Goal: Task Accomplishment & Management: Use online tool/utility

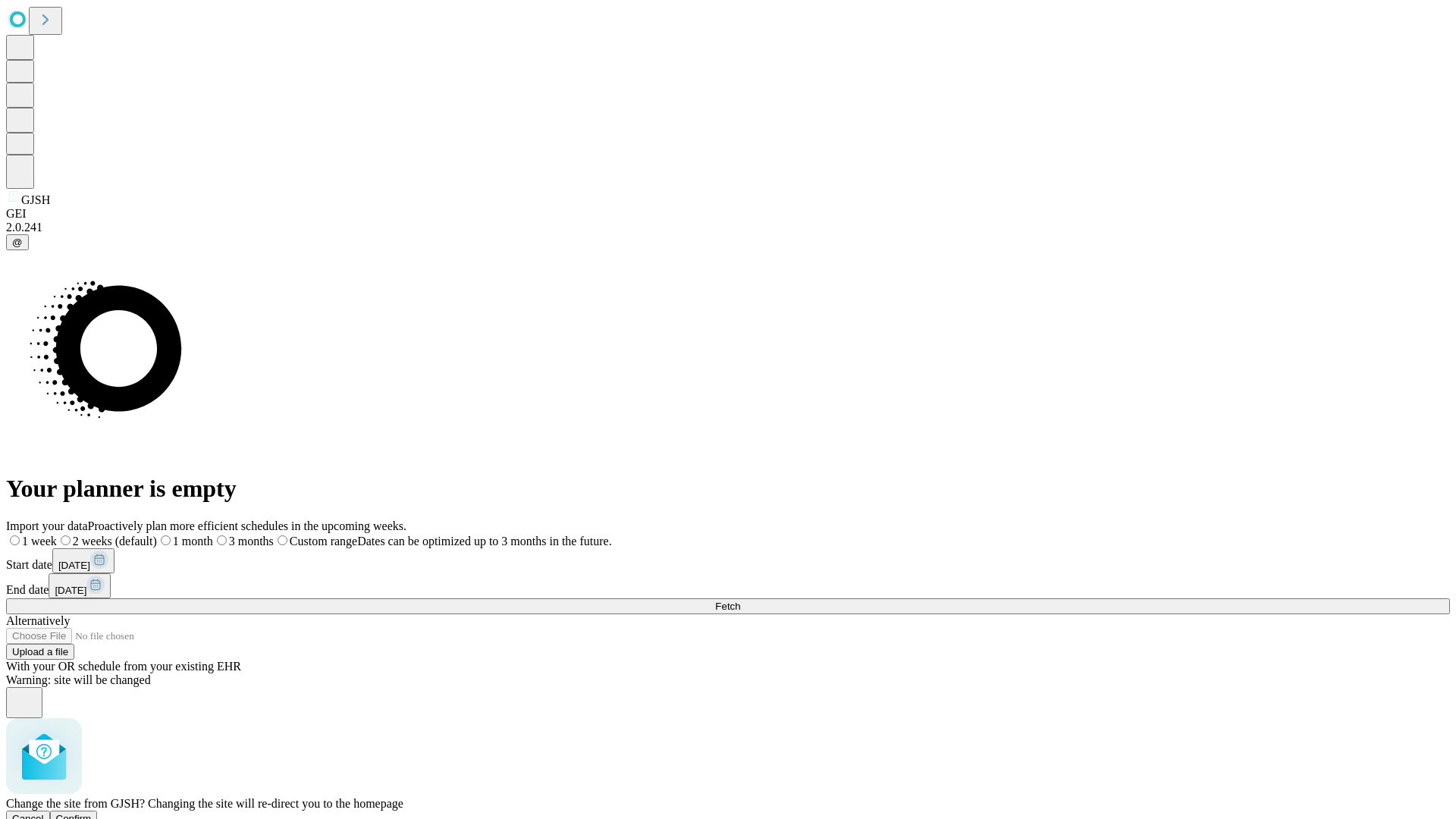
click at [92, 812] on span "Confirm" at bounding box center [74, 818] width 36 height 12
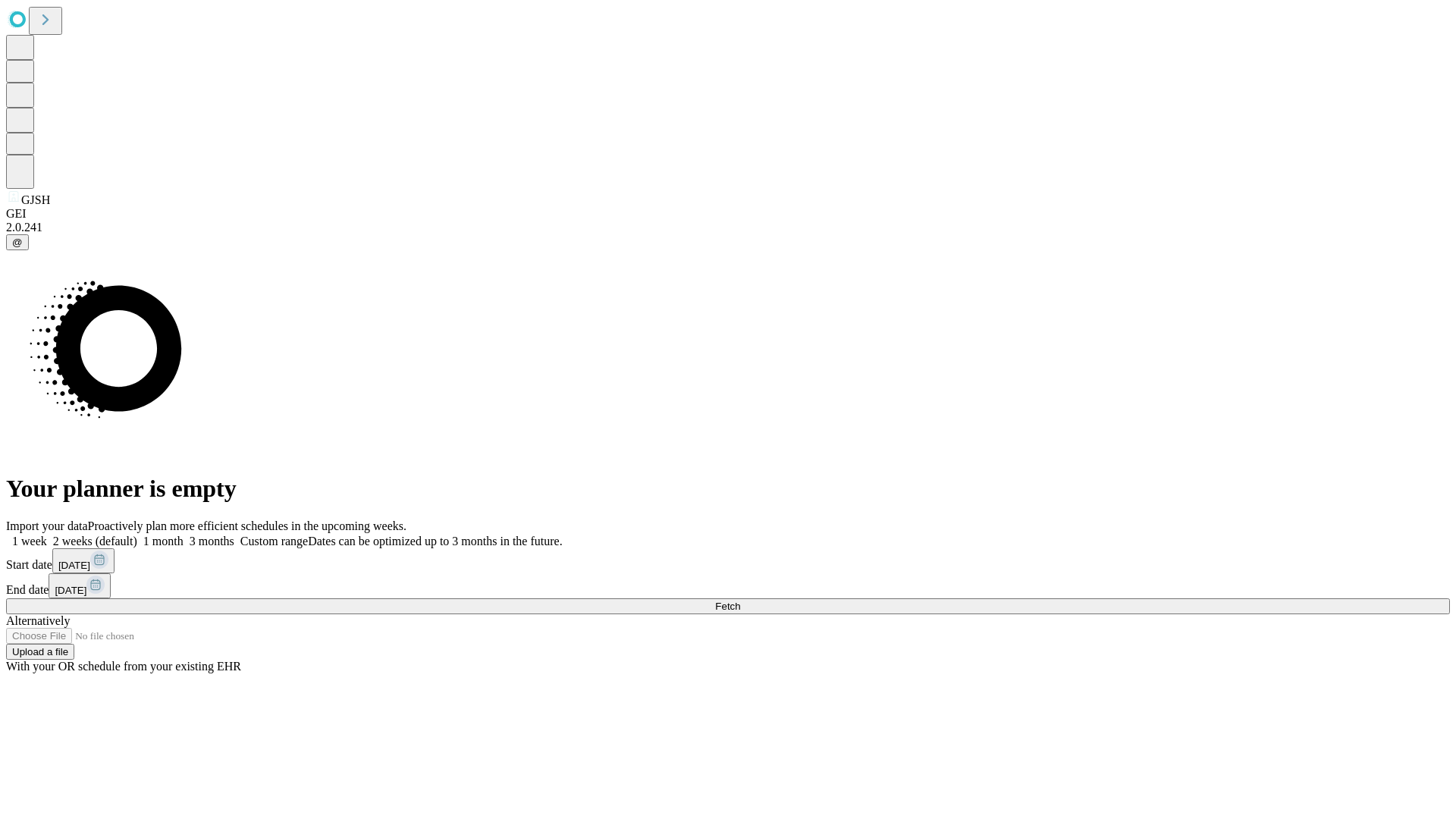
click at [137, 535] on label "2 weeks (default)" at bounding box center [92, 540] width 91 height 13
click at [740, 601] on span "Fetch" at bounding box center [728, 607] width 25 height 12
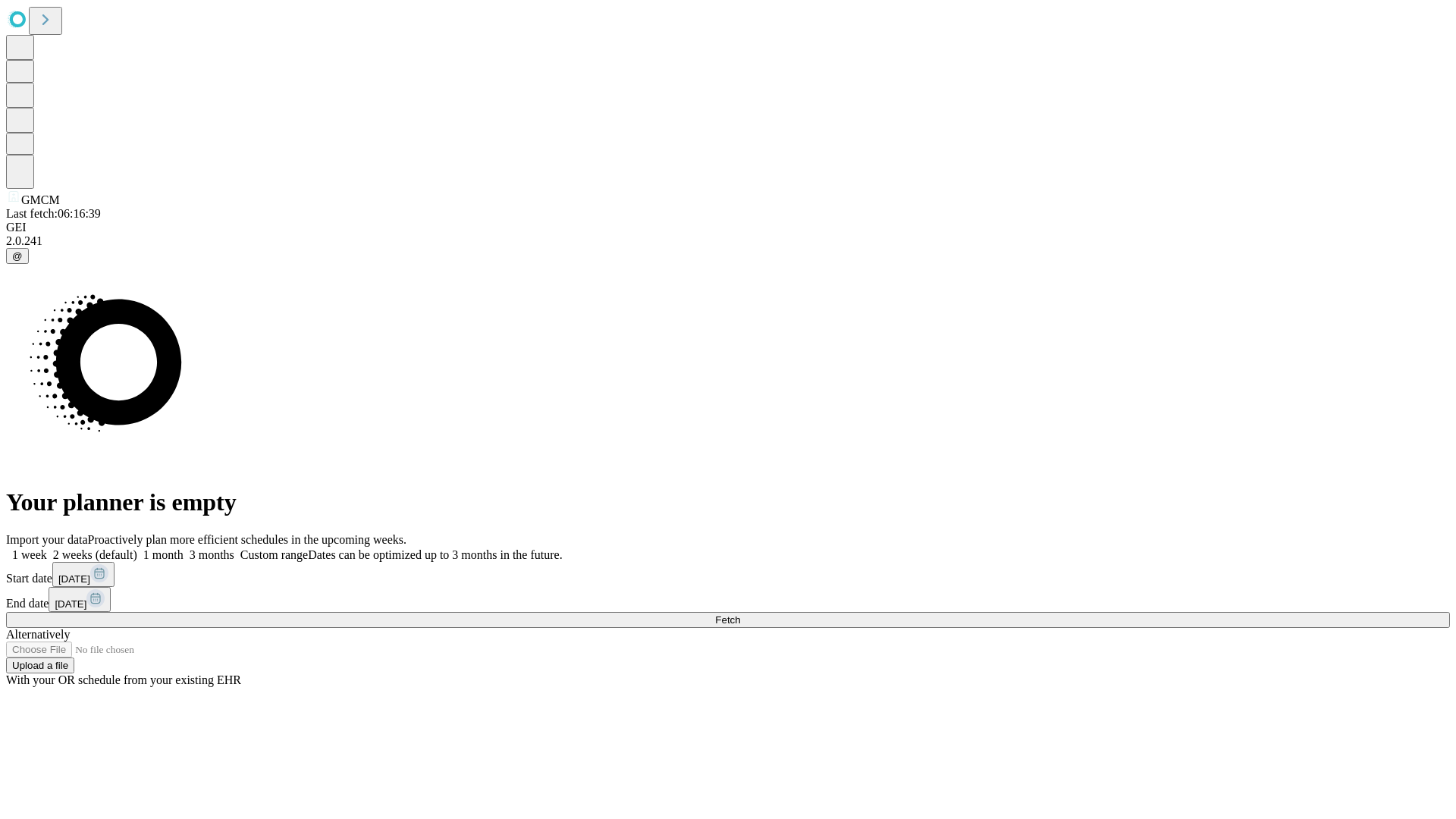
click at [137, 548] on label "2 weeks (default)" at bounding box center [92, 554] width 91 height 13
click at [740, 614] on span "Fetch" at bounding box center [728, 620] width 25 height 12
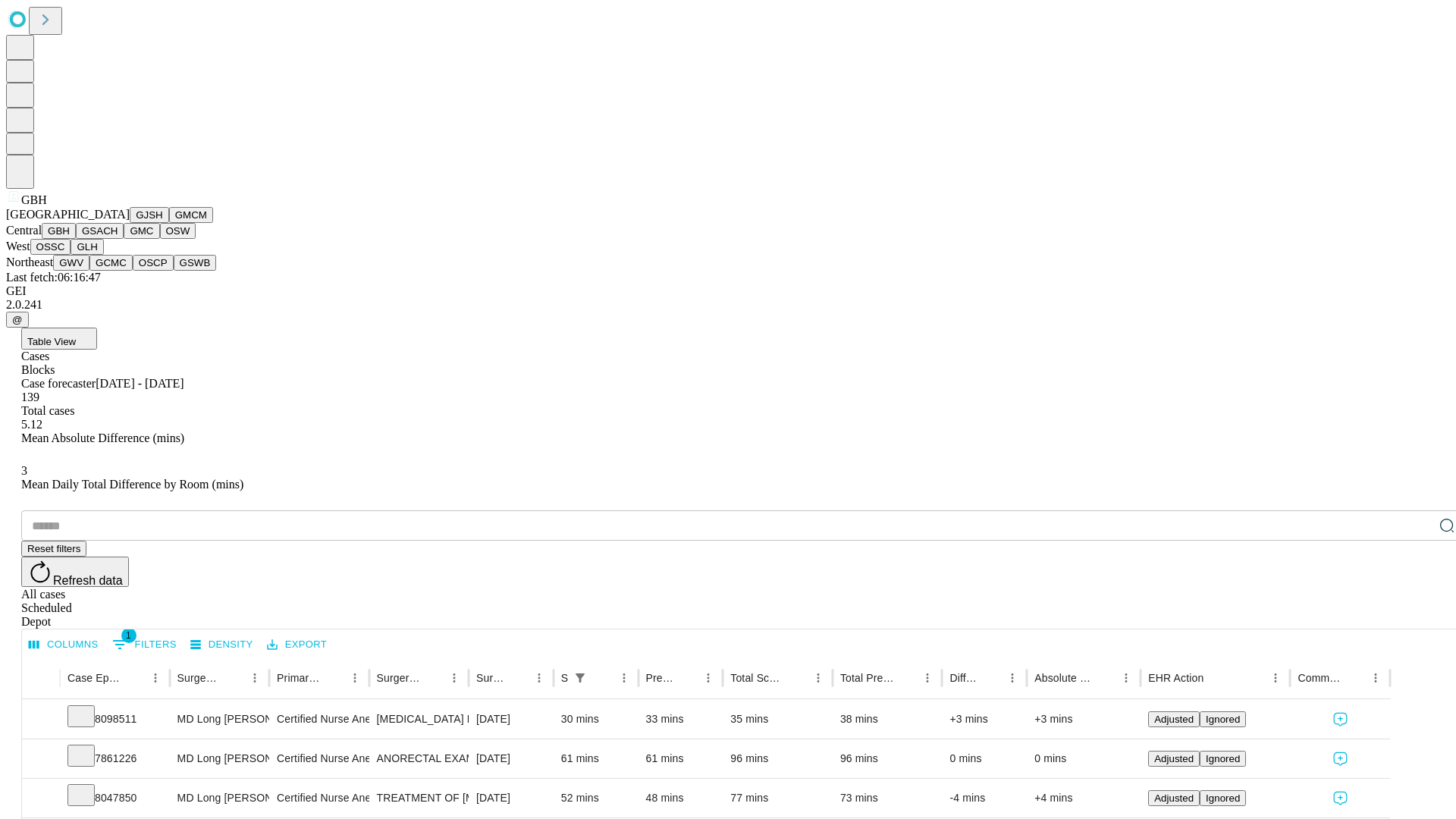
click at [118, 239] on button "GSACH" at bounding box center [99, 231] width 48 height 16
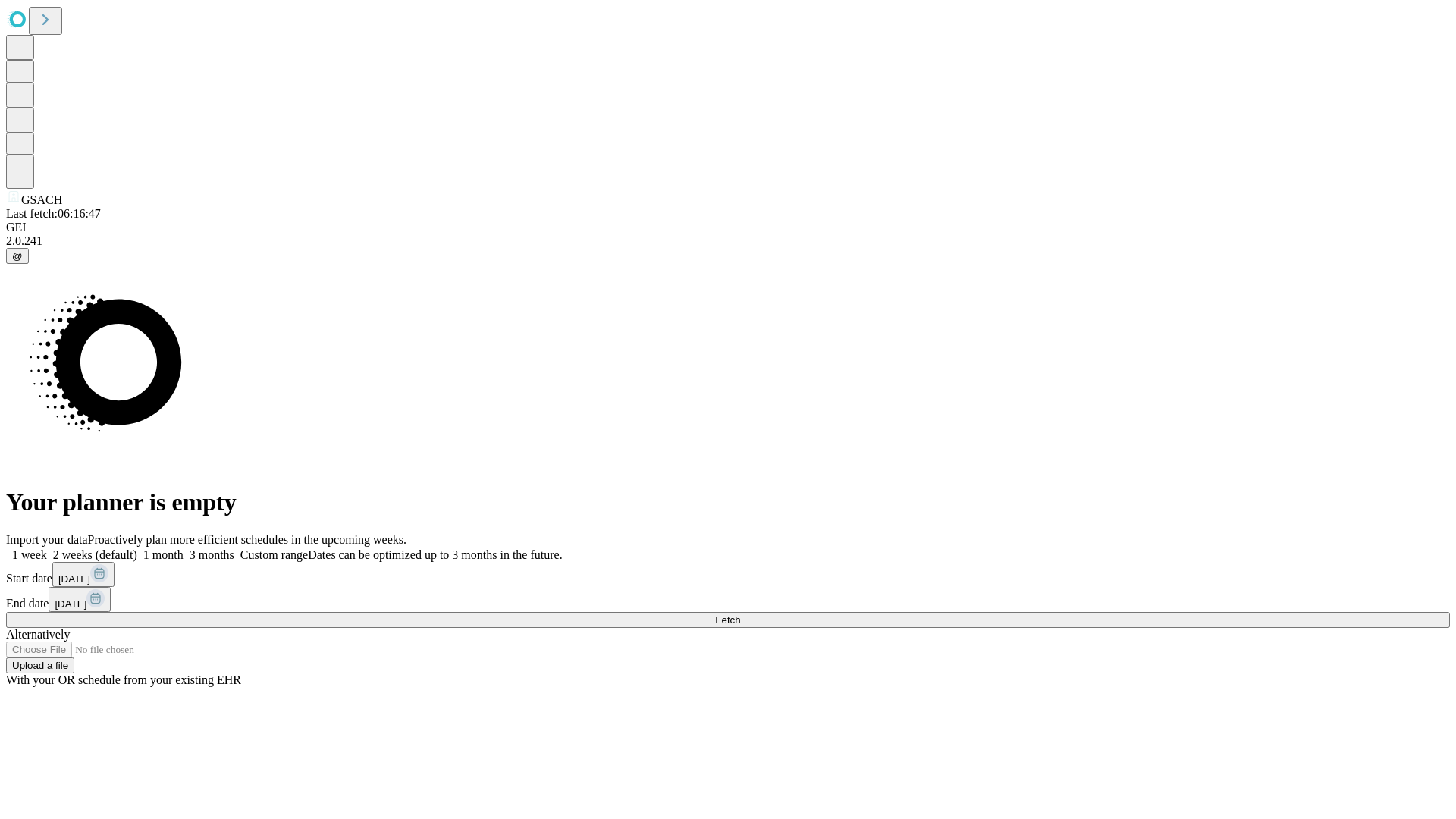
click at [137, 548] on label "2 weeks (default)" at bounding box center [92, 554] width 91 height 13
click at [740, 614] on span "Fetch" at bounding box center [728, 620] width 25 height 12
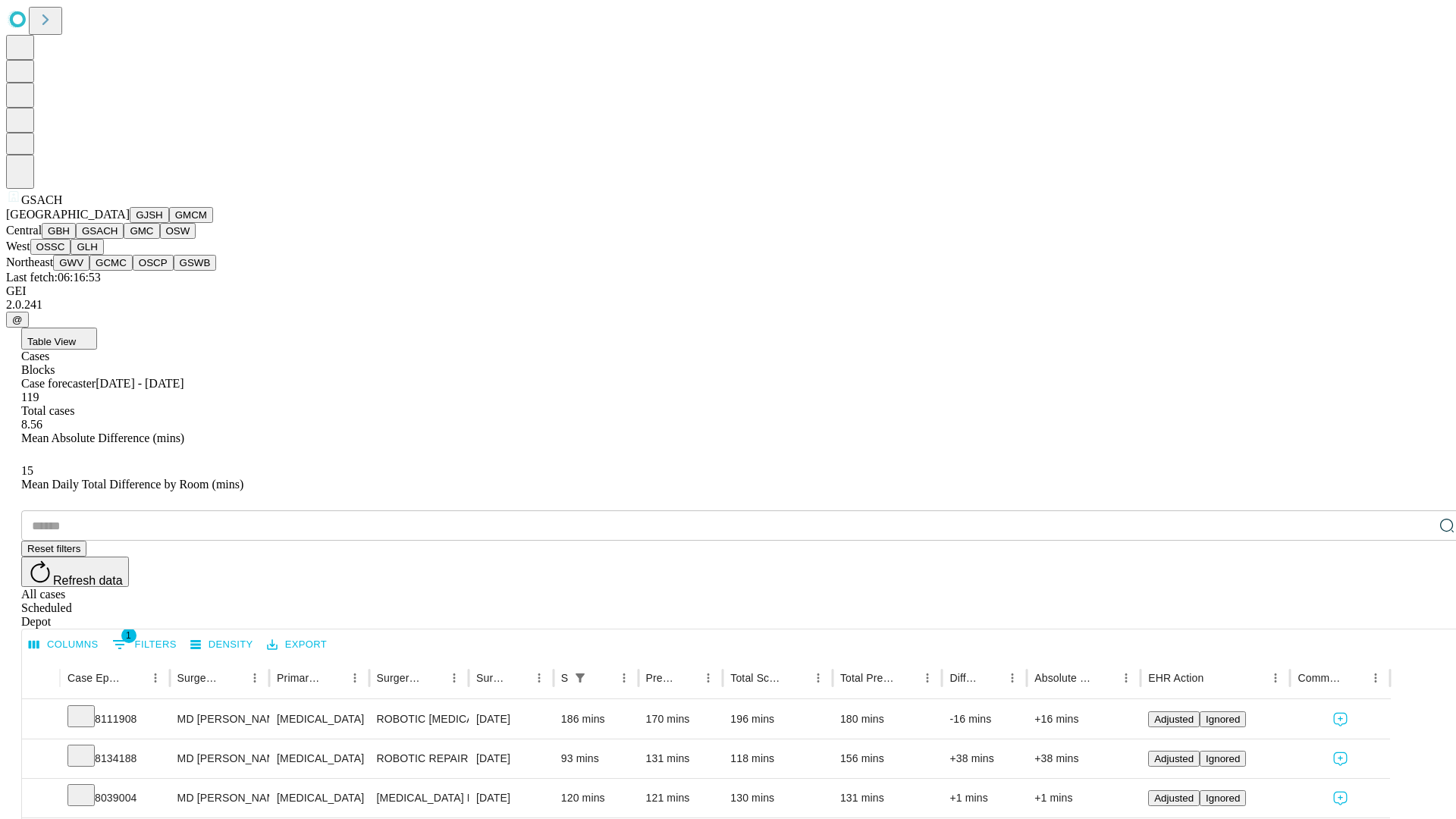
click at [124, 239] on button "GMC" at bounding box center [141, 231] width 36 height 16
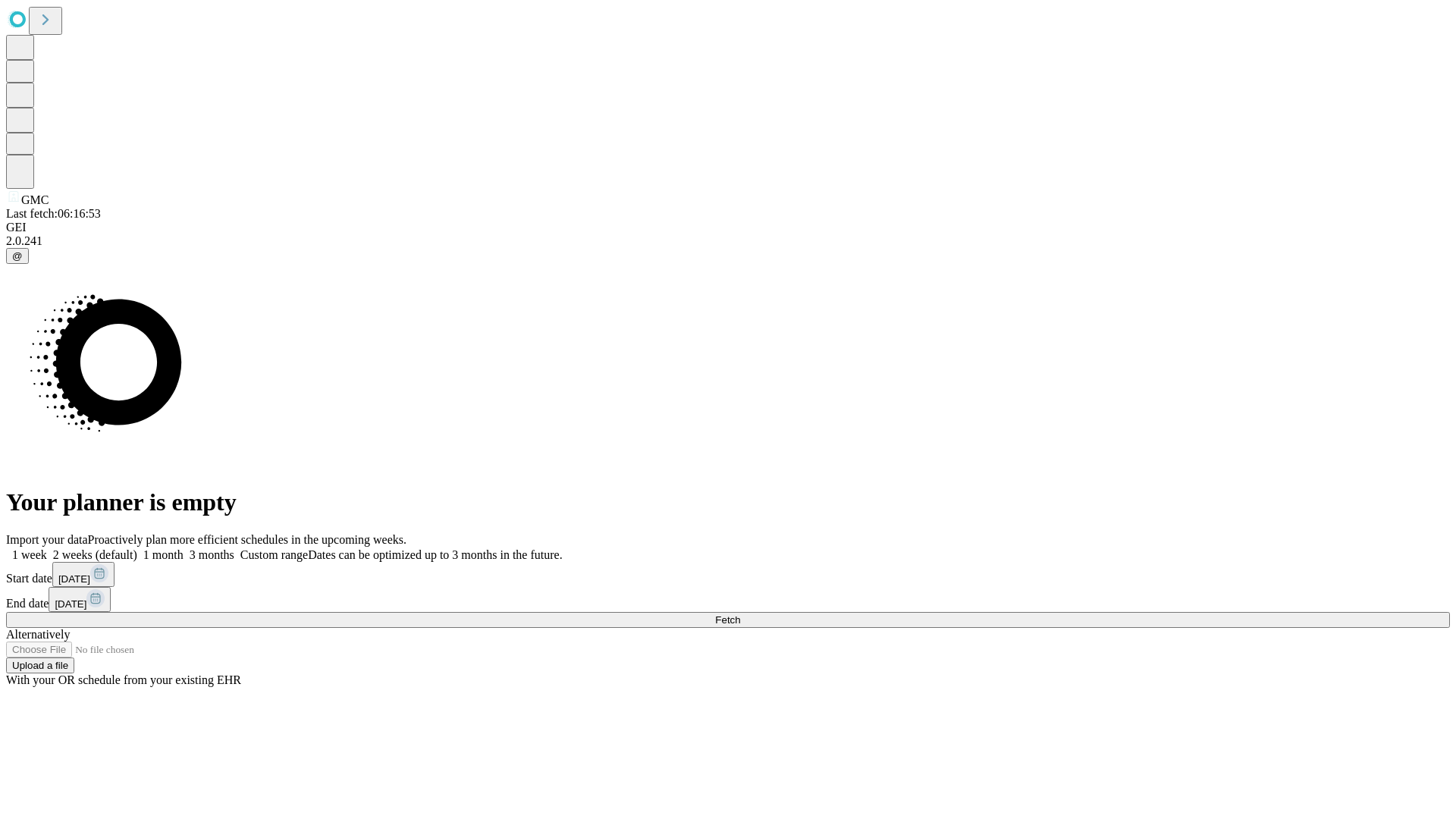
click at [137, 548] on label "2 weeks (default)" at bounding box center [92, 554] width 91 height 13
click at [740, 614] on span "Fetch" at bounding box center [728, 620] width 25 height 12
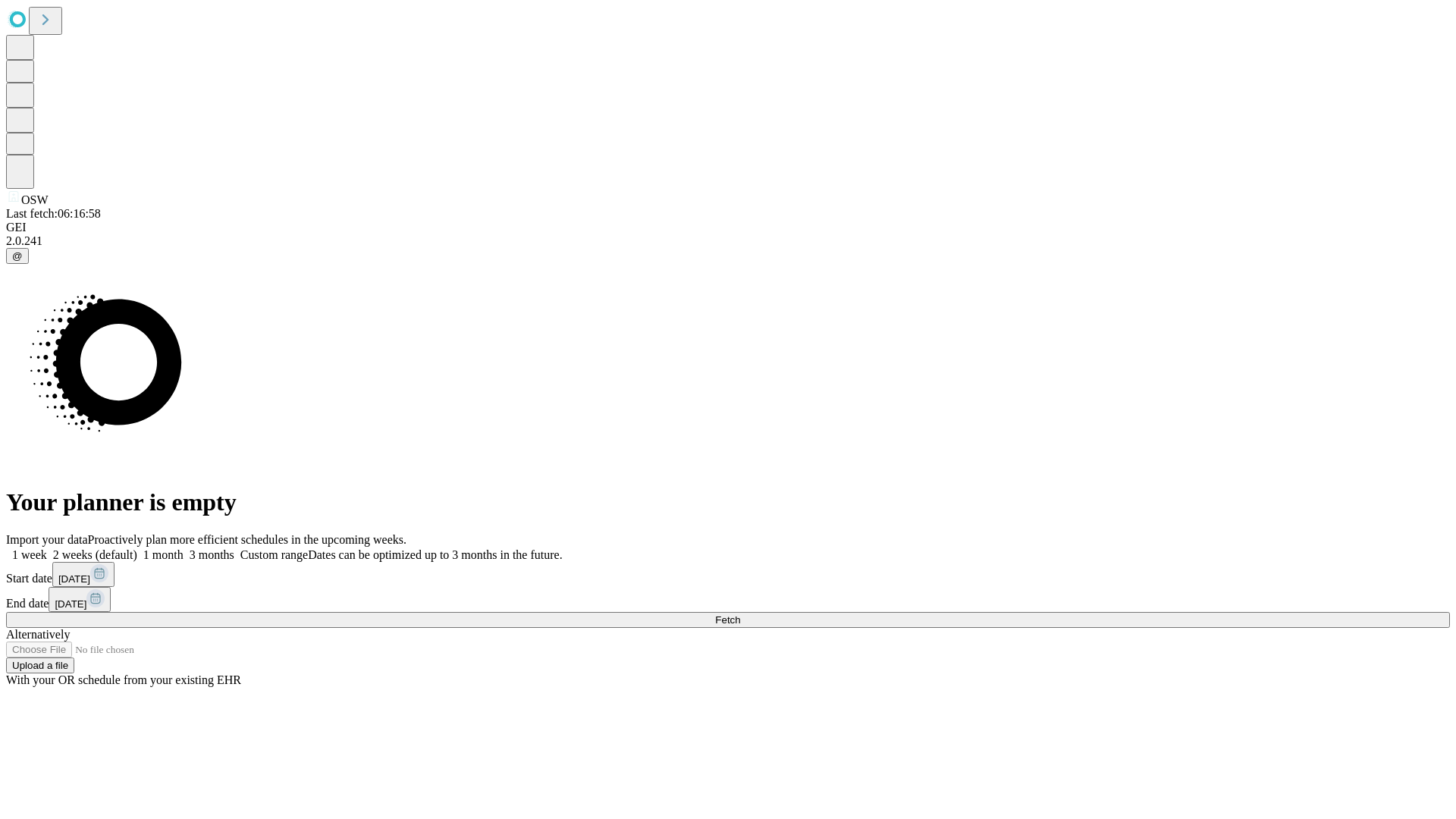
click at [137, 548] on label "2 weeks (default)" at bounding box center [92, 554] width 91 height 13
click at [740, 614] on span "Fetch" at bounding box center [728, 620] width 25 height 12
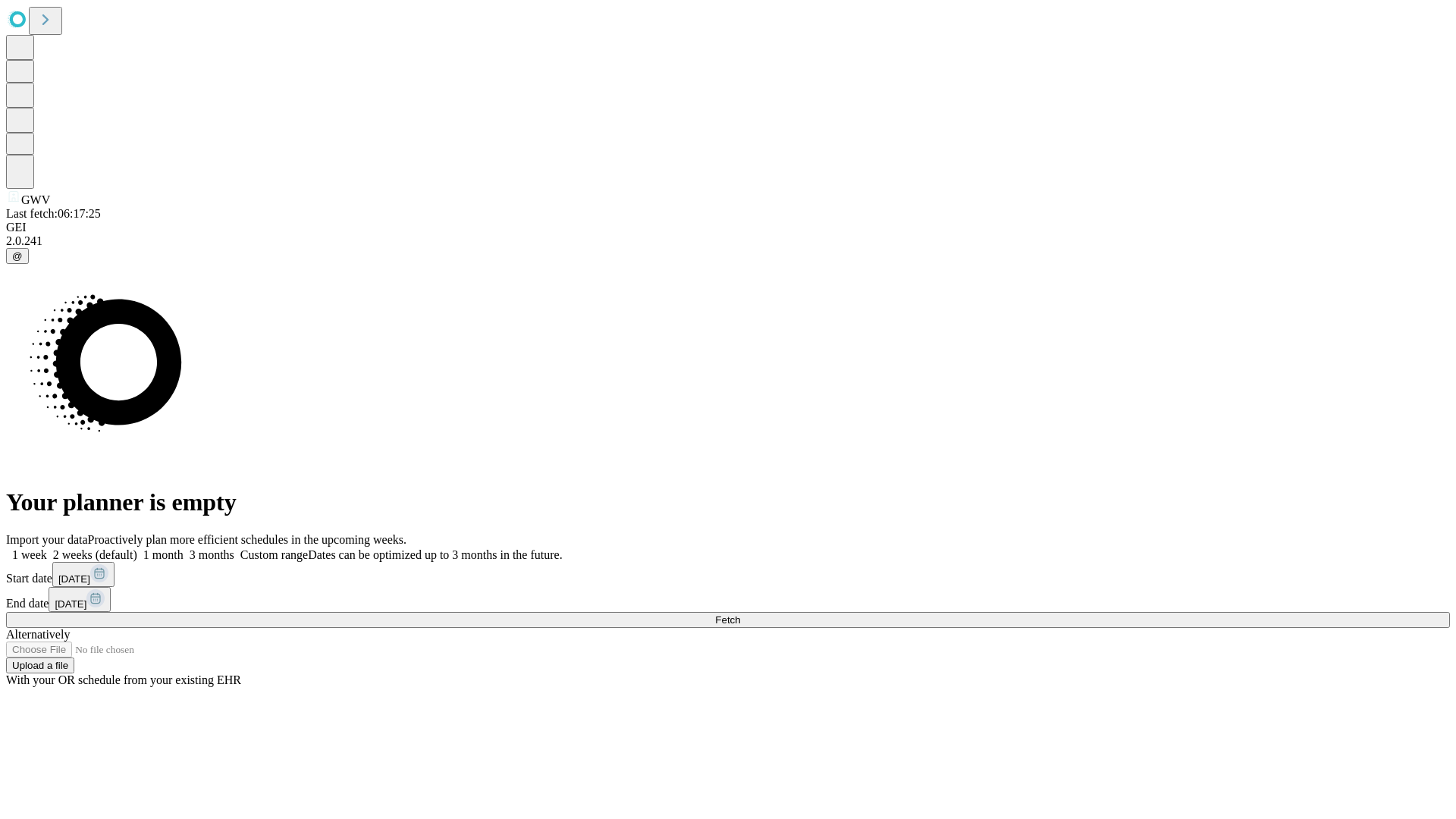
click at [740, 614] on span "Fetch" at bounding box center [728, 620] width 25 height 12
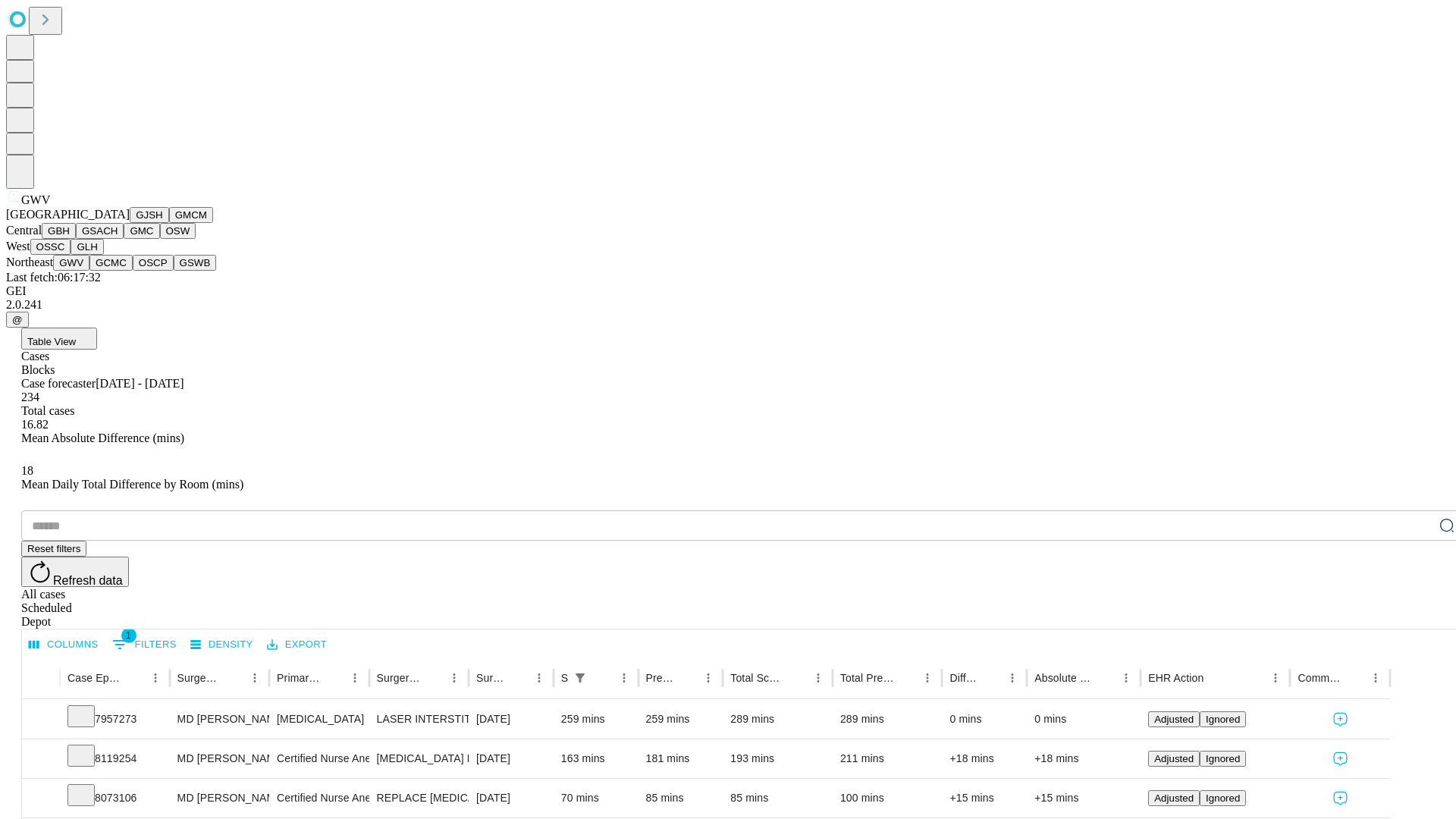
click at [118, 271] on button "GCMC" at bounding box center [111, 263] width 43 height 16
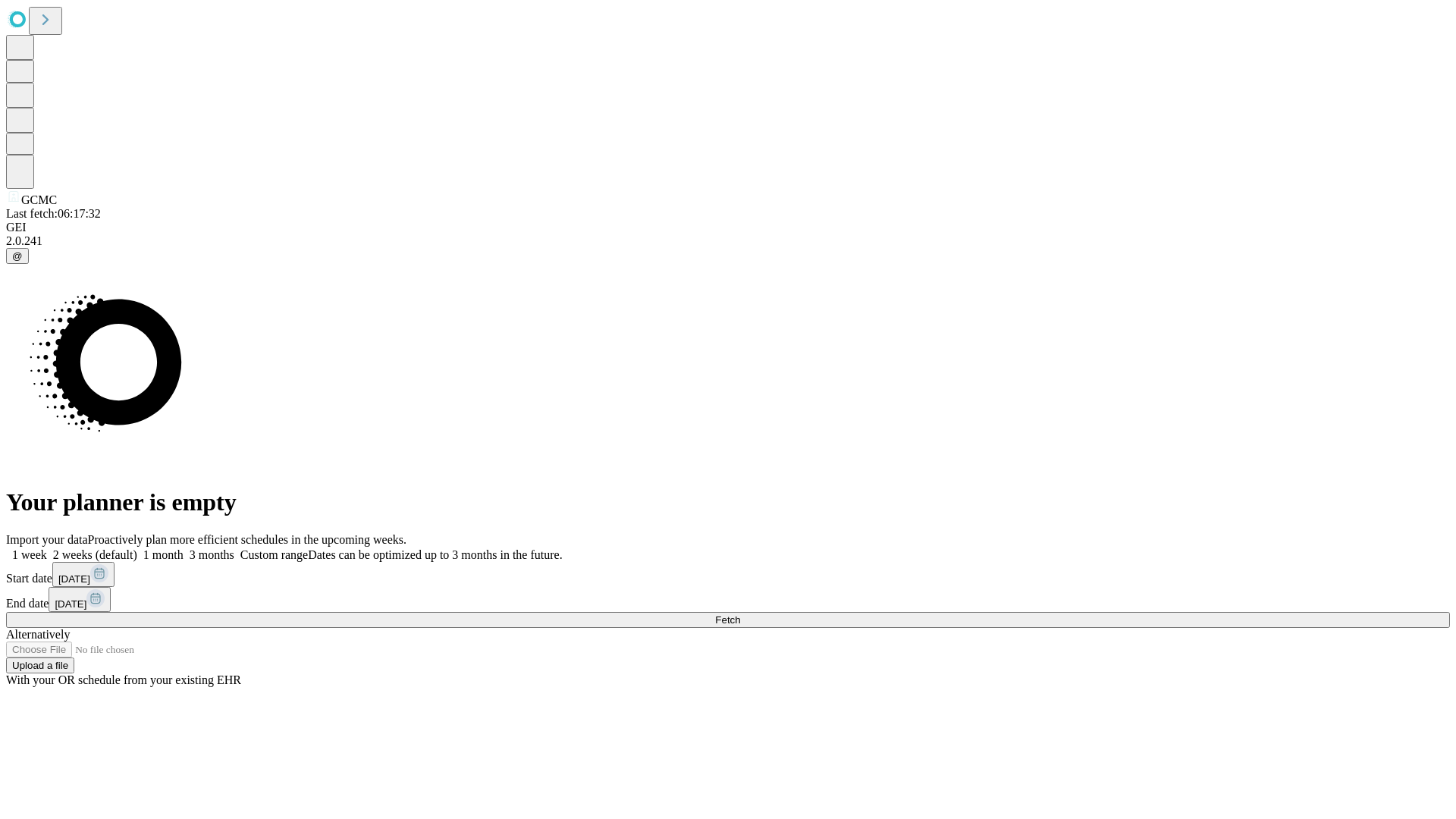
click at [740, 614] on span "Fetch" at bounding box center [728, 620] width 25 height 12
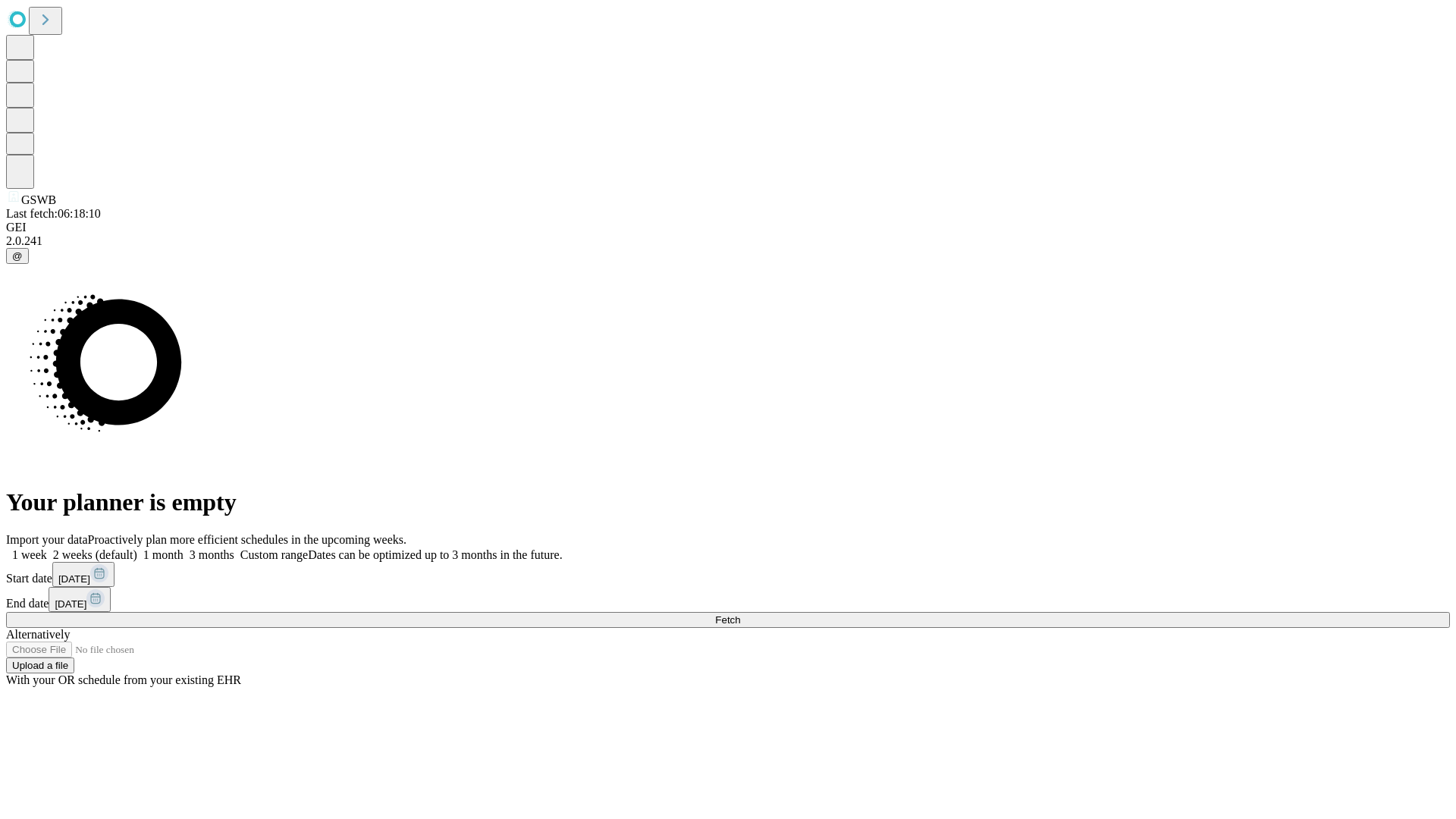
click at [137, 548] on label "2 weeks (default)" at bounding box center [92, 554] width 91 height 13
click at [740, 614] on span "Fetch" at bounding box center [728, 620] width 25 height 12
